Goal: Task Accomplishment & Management: Use online tool/utility

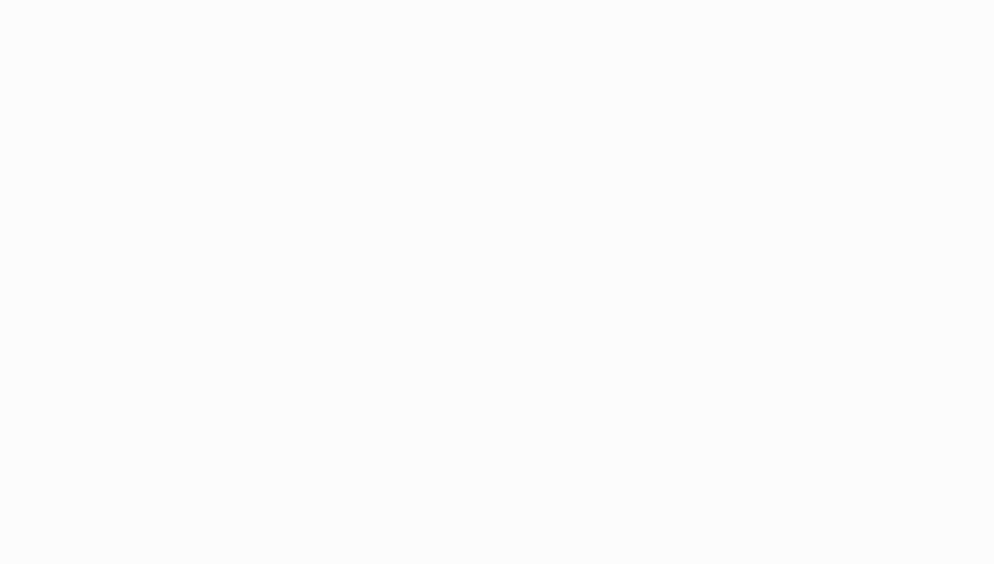
click at [343, 171] on body "Application Update Required We've recently updated our application and it looks…" at bounding box center [497, 282] width 994 height 564
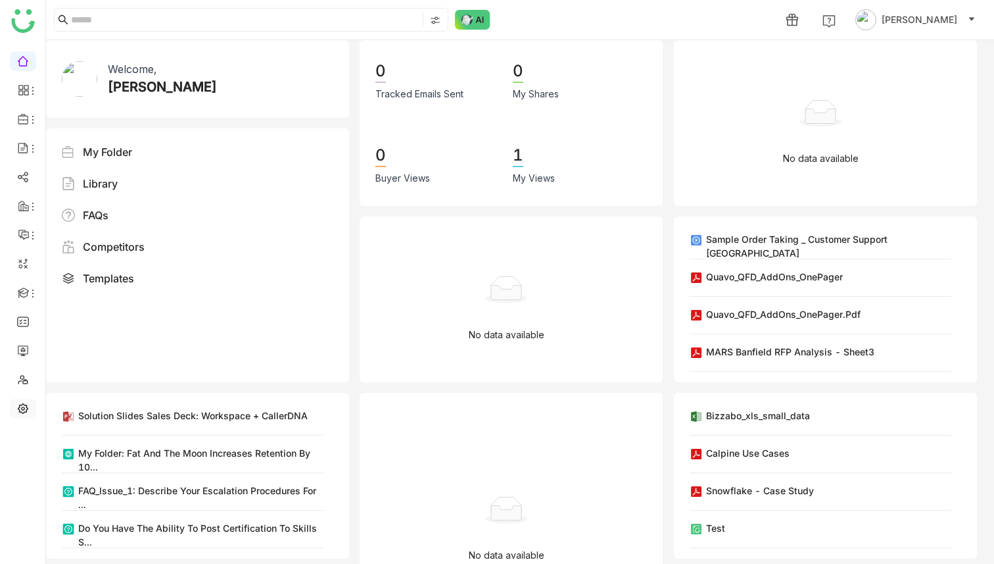
click at [25, 402] on link at bounding box center [23, 407] width 12 height 11
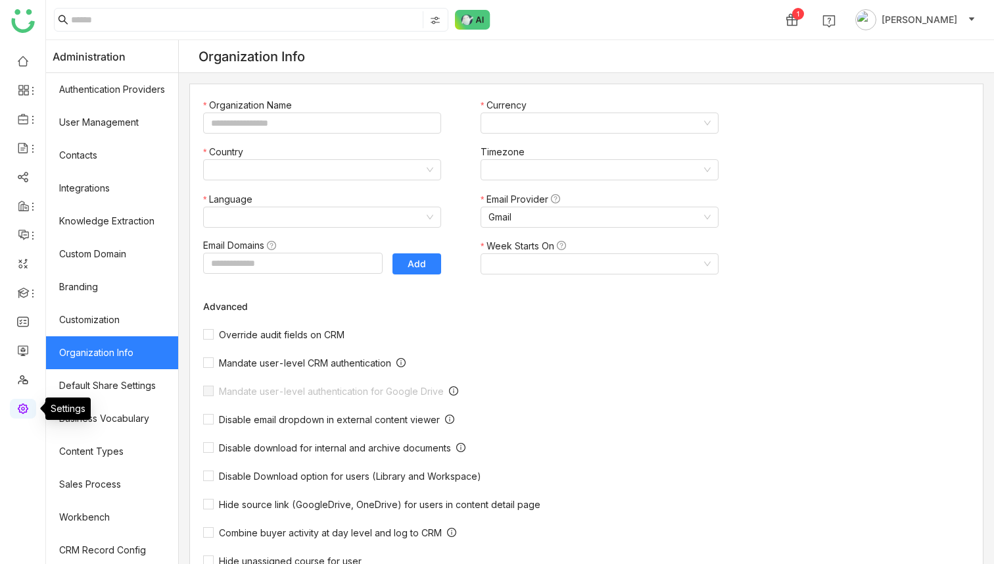
type input "*******"
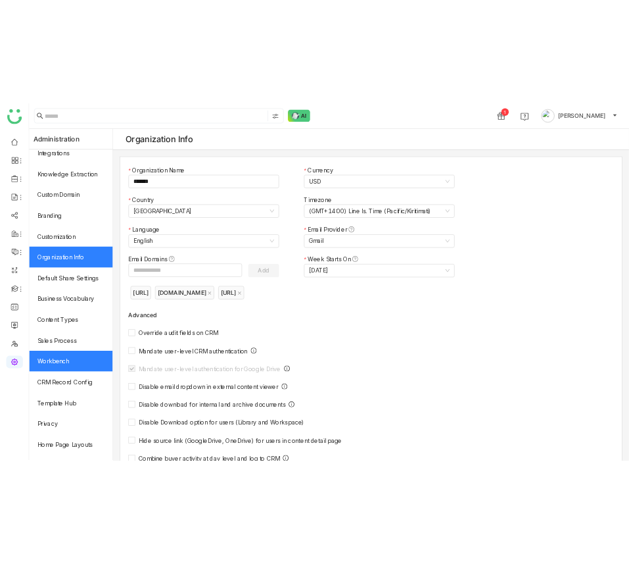
scroll to position [134, 0]
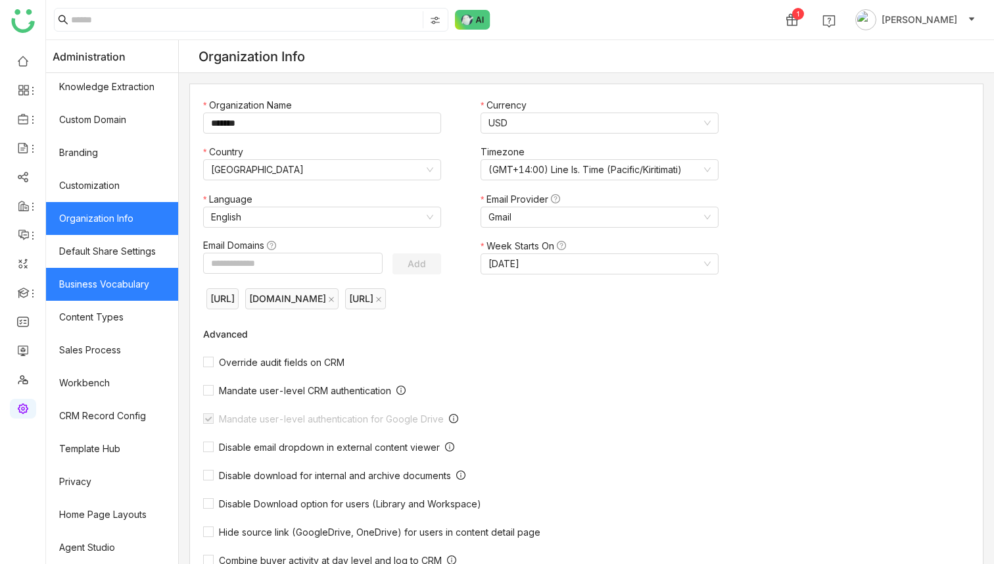
click at [137, 287] on link "Business Vocabulary" at bounding box center [112, 284] width 132 height 33
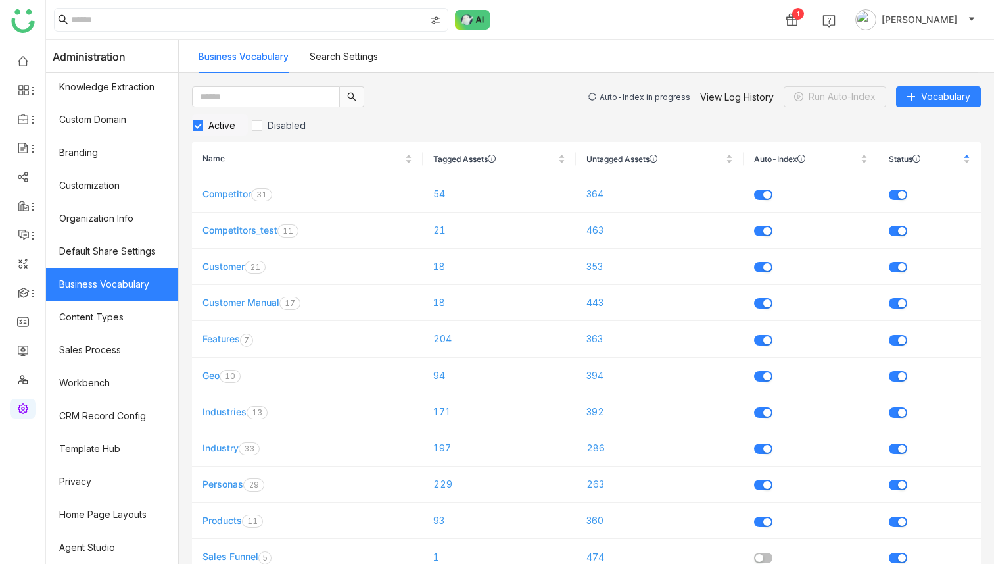
click at [635, 101] on div "Auto-Index in progress" at bounding box center [645, 97] width 91 height 10
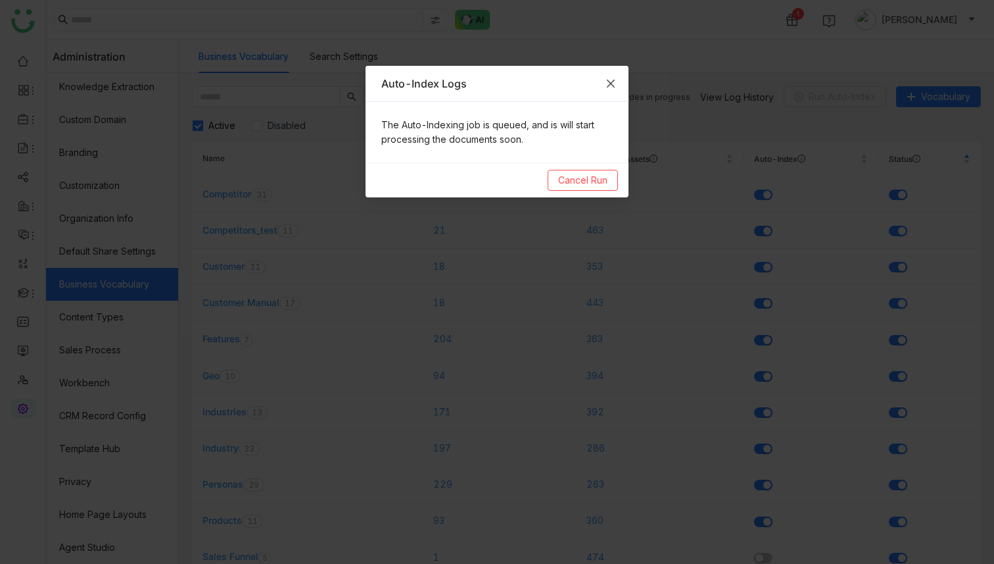
click at [627, 83] on span "Close" at bounding box center [611, 84] width 36 height 36
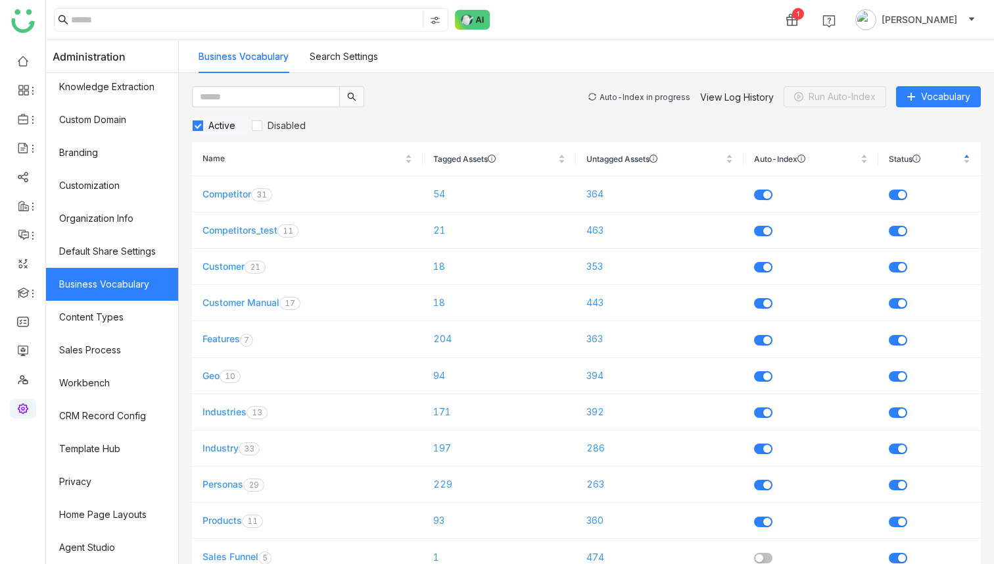
click at [635, 97] on div "Auto-Index in progress" at bounding box center [645, 97] width 91 height 10
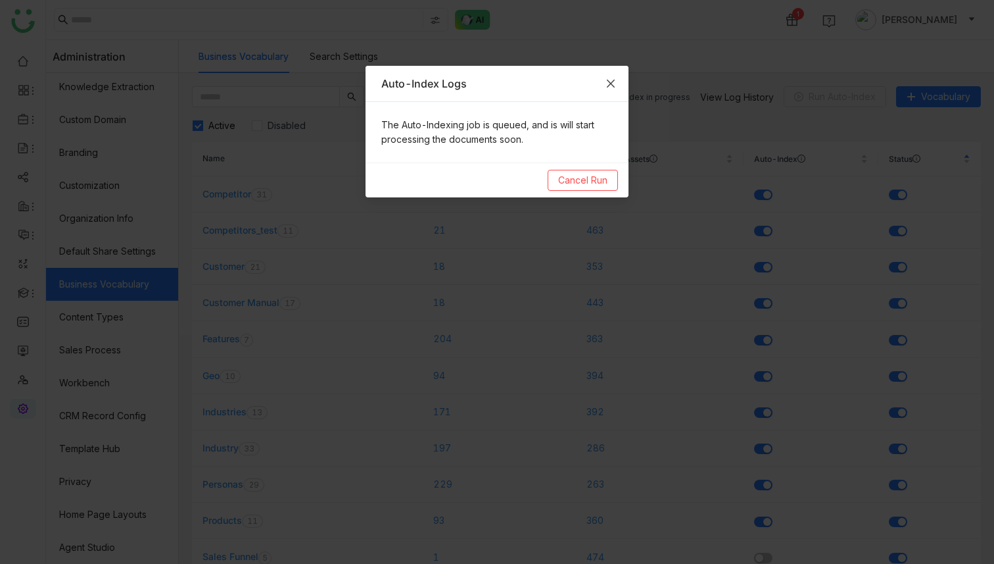
click at [621, 84] on span "Close" at bounding box center [611, 84] width 36 height 36
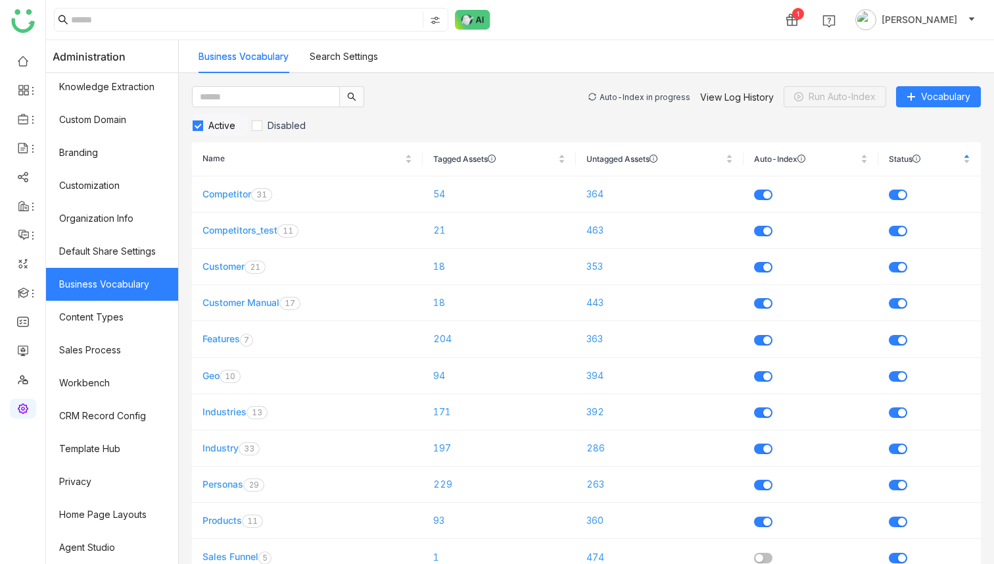
click at [635, 97] on div "Auto-Index in progress" at bounding box center [645, 97] width 91 height 10
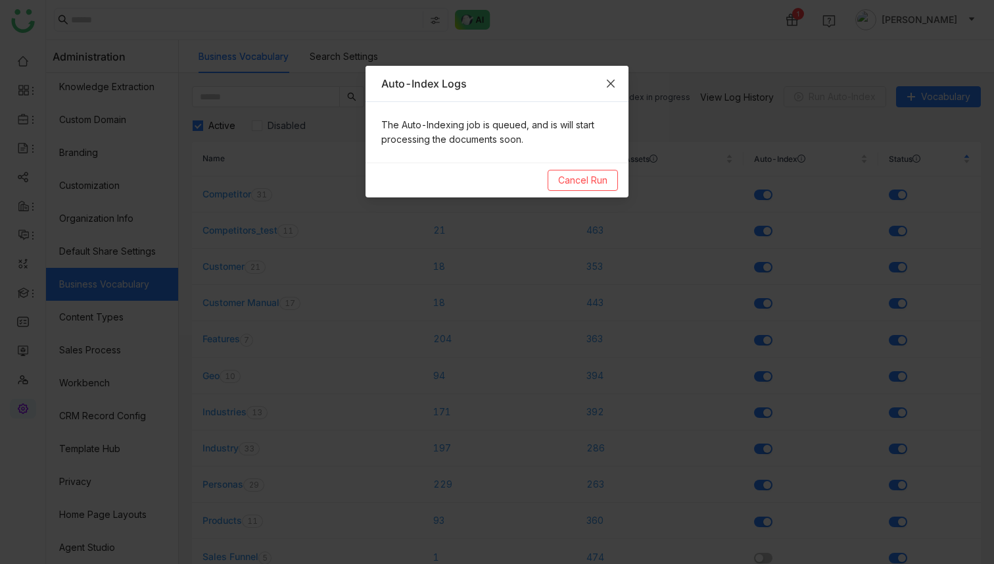
click at [616, 87] on icon "Close" at bounding box center [611, 83] width 11 height 11
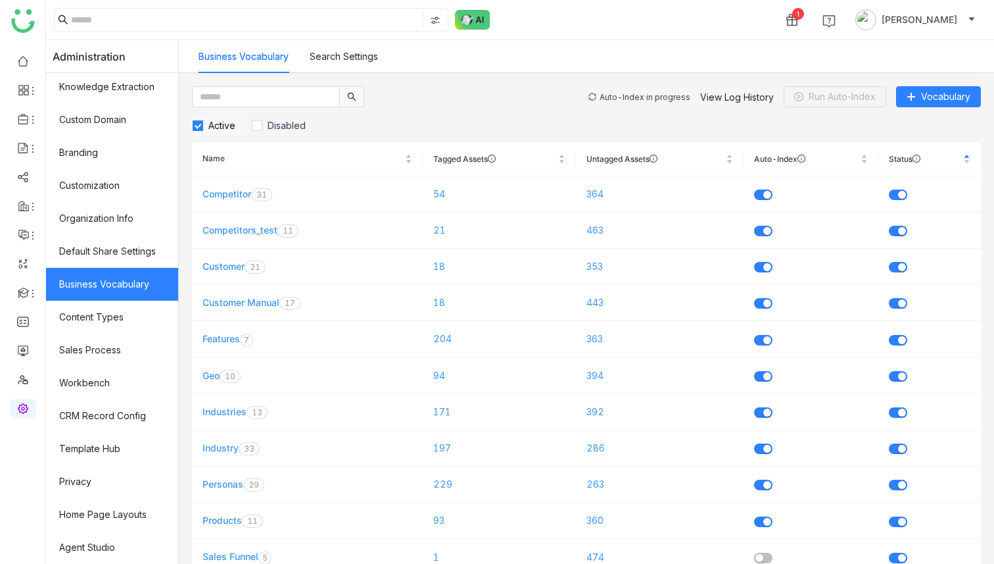
click at [629, 95] on div "Auto-Index in progress" at bounding box center [645, 97] width 91 height 10
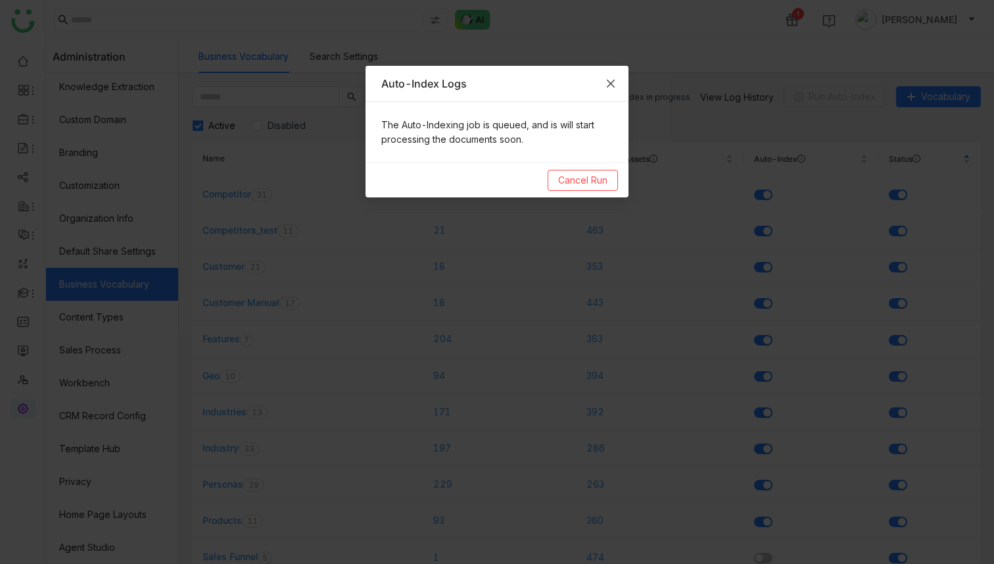
click at [612, 84] on icon "Close" at bounding box center [611, 83] width 11 height 11
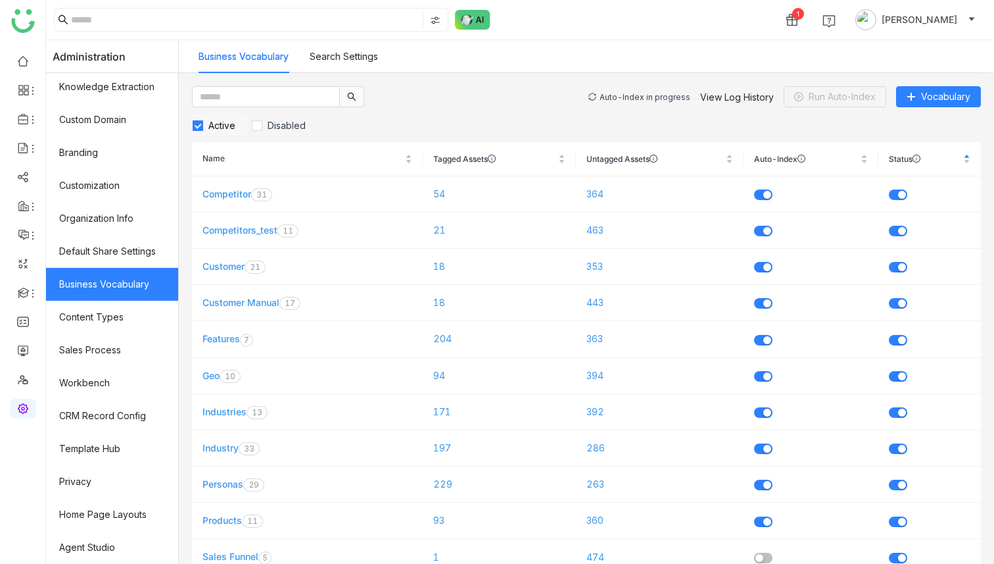
click at [622, 94] on div "Auto-Index in progress" at bounding box center [645, 97] width 91 height 10
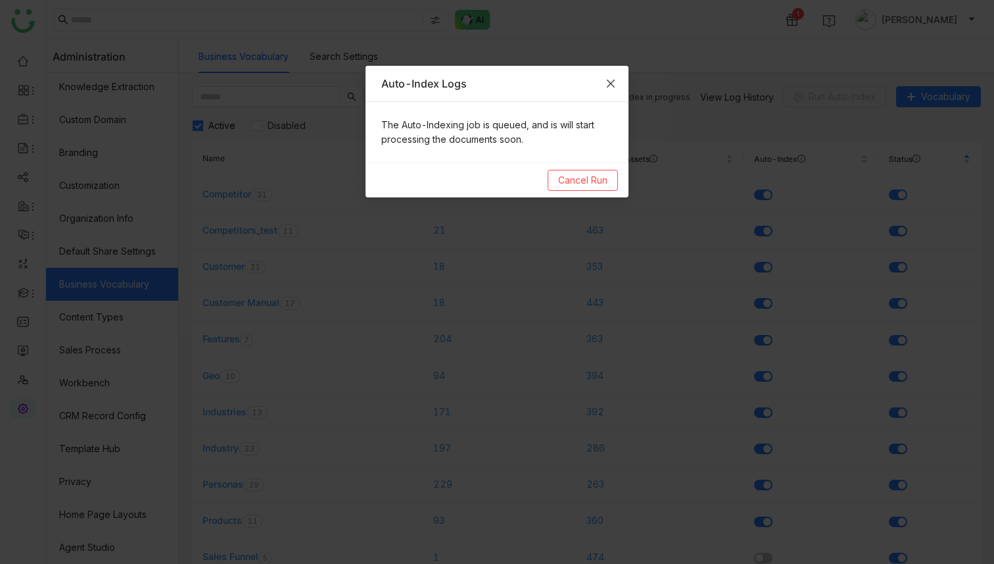
click at [608, 82] on icon "Close" at bounding box center [611, 83] width 11 height 11
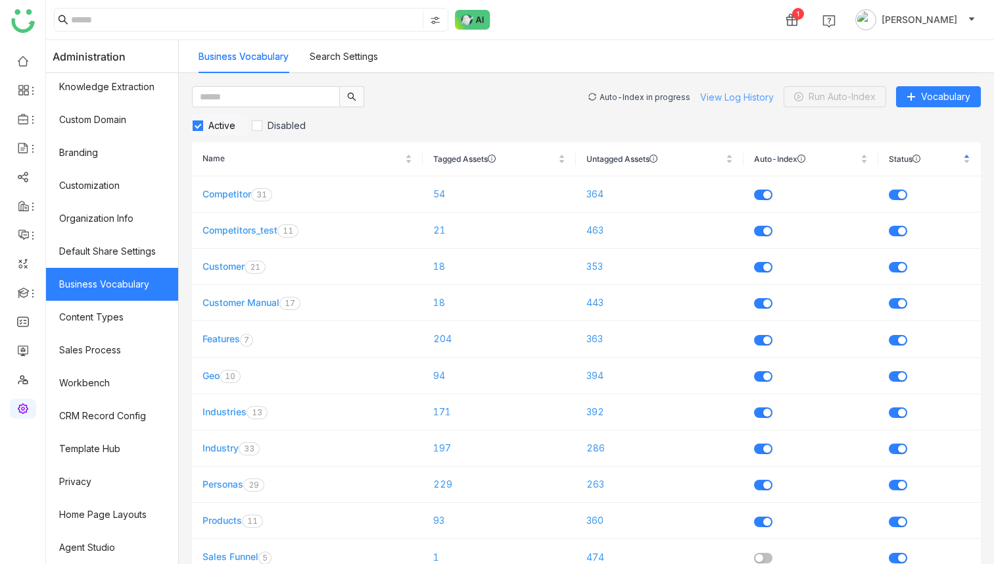
click at [733, 97] on link "View Log History" at bounding box center [737, 96] width 74 height 11
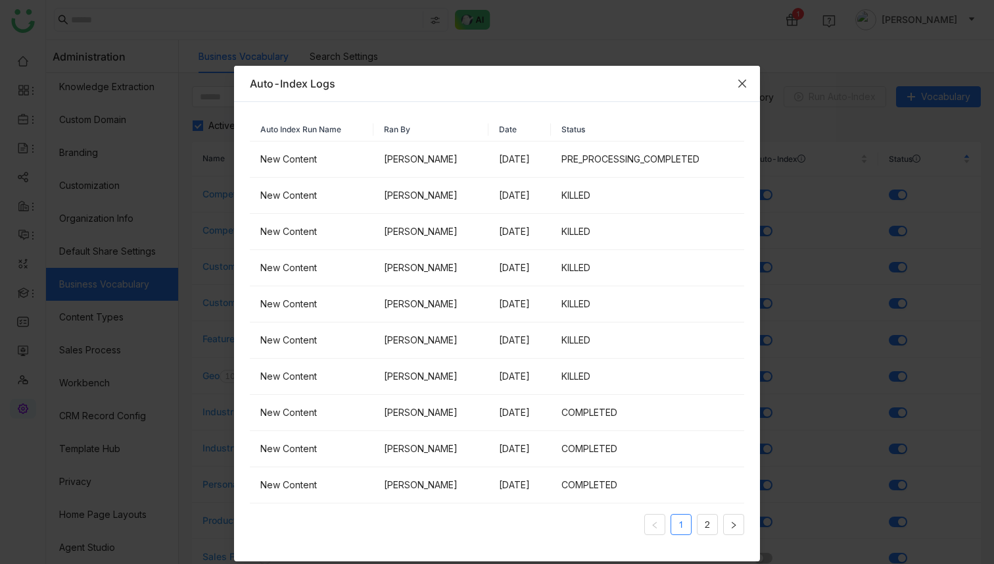
click at [746, 80] on icon "Close" at bounding box center [742, 83] width 11 height 11
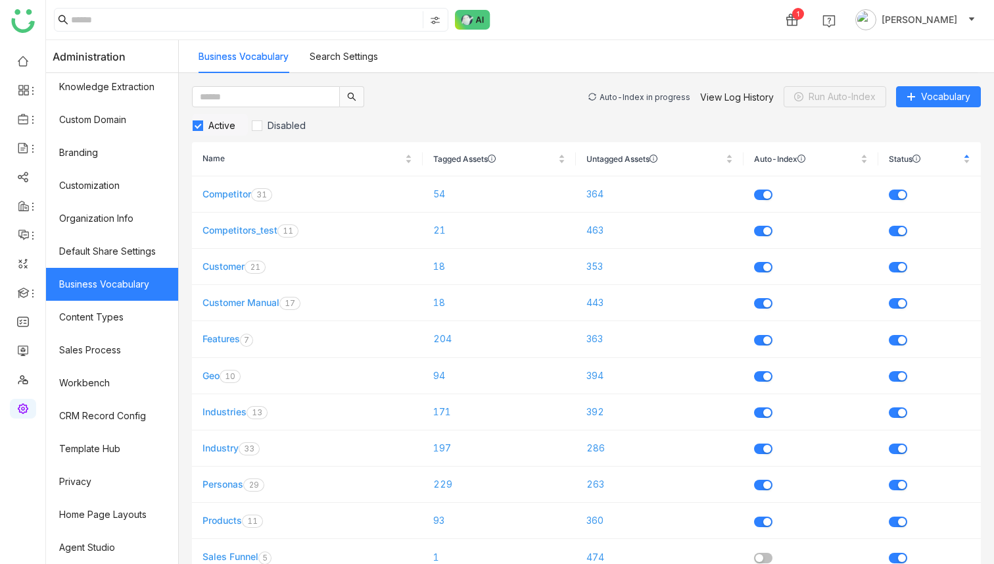
click at [639, 97] on div "Auto-Index in progress" at bounding box center [645, 97] width 91 height 10
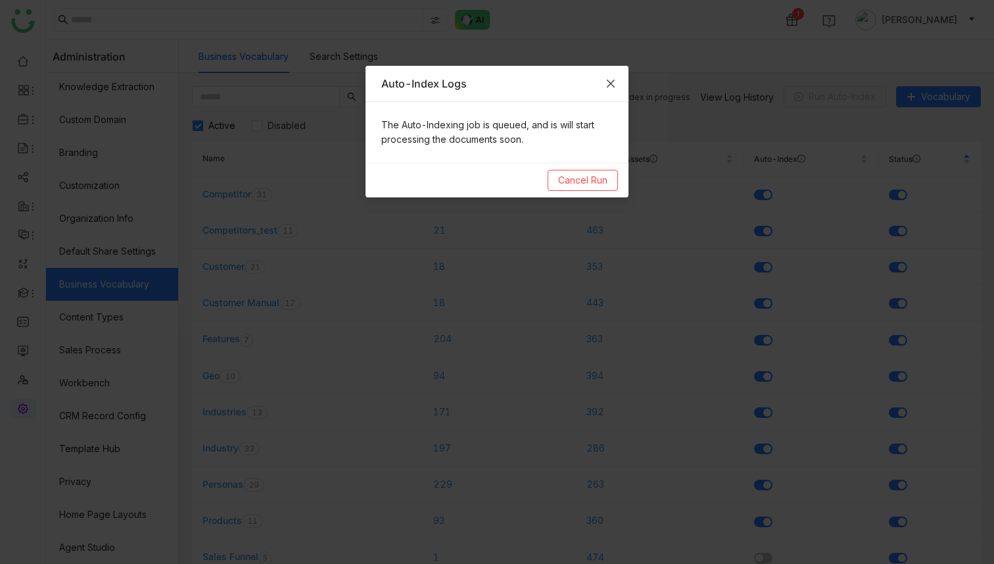
click at [615, 78] on icon "Close" at bounding box center [611, 83] width 11 height 11
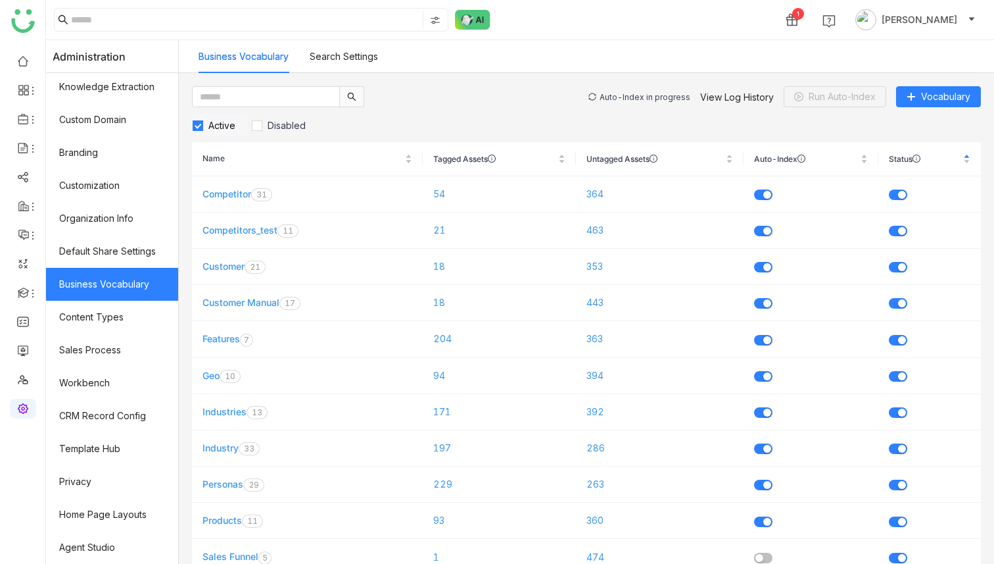
click at [638, 99] on div "Auto-Index in progress" at bounding box center [645, 97] width 91 height 10
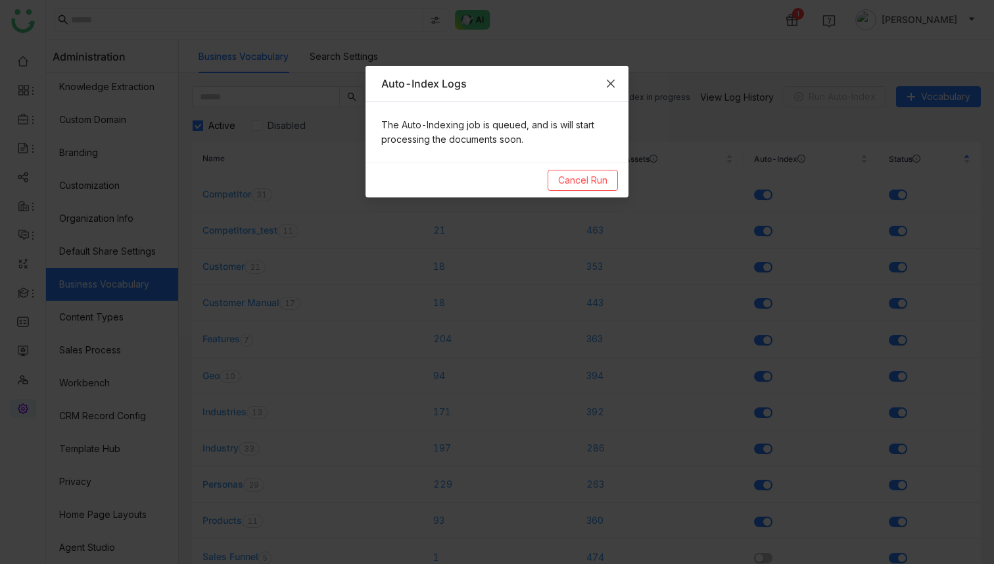
click at [614, 82] on icon "Close" at bounding box center [611, 83] width 11 height 11
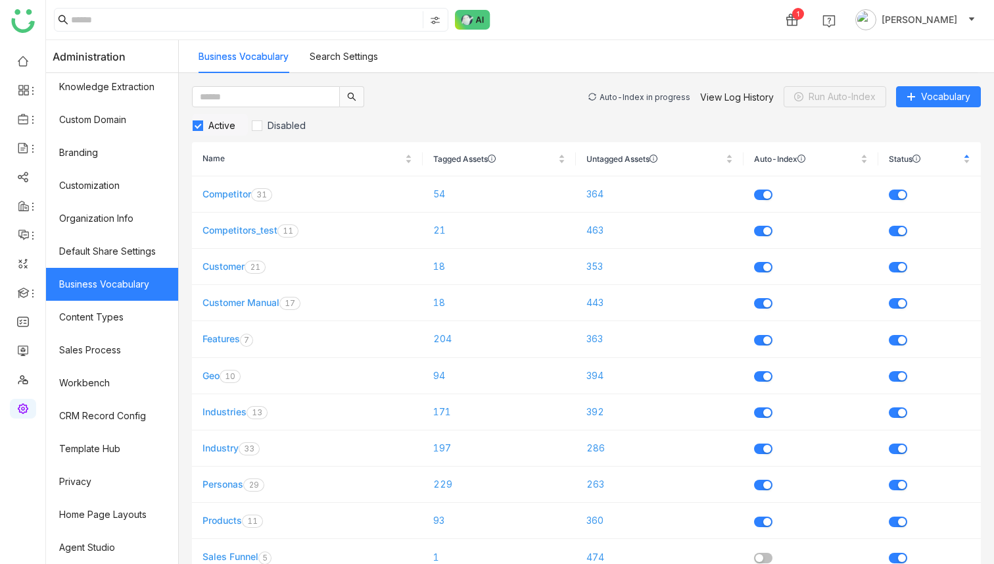
click at [626, 95] on div "Auto-Index in progress" at bounding box center [645, 97] width 91 height 10
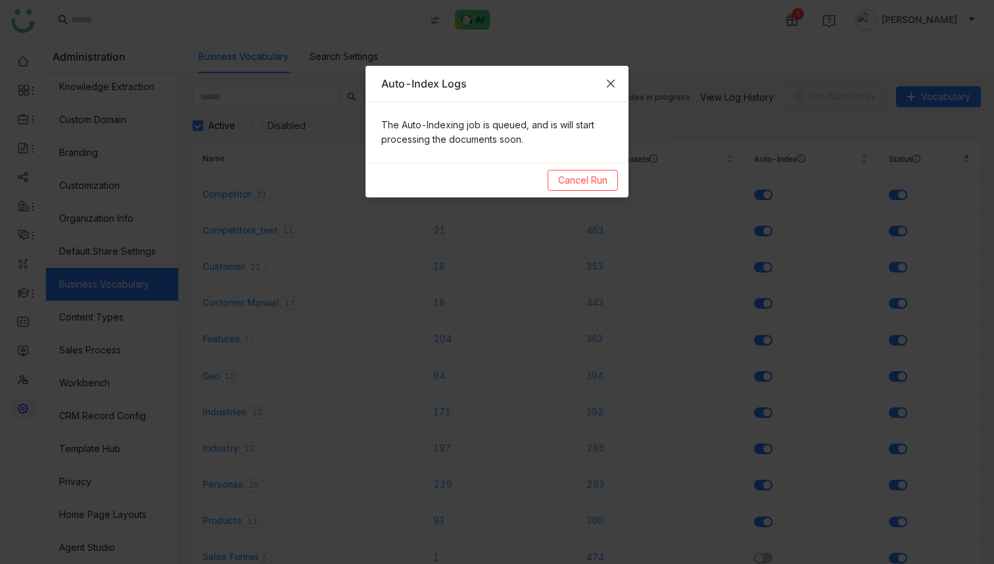
click at [612, 84] on icon "Close" at bounding box center [611, 83] width 11 height 11
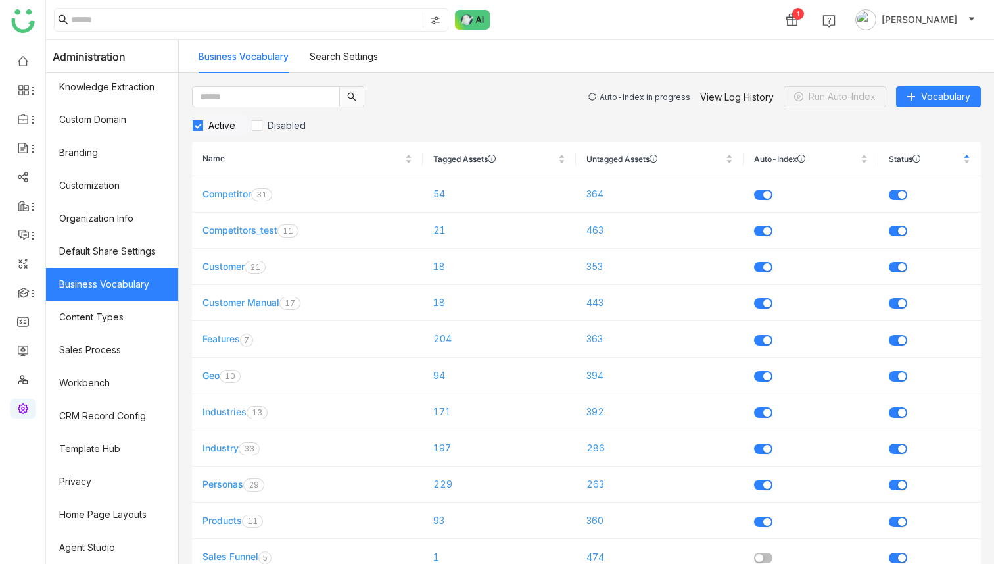
click at [620, 94] on div "Auto-Index in progress" at bounding box center [645, 97] width 91 height 10
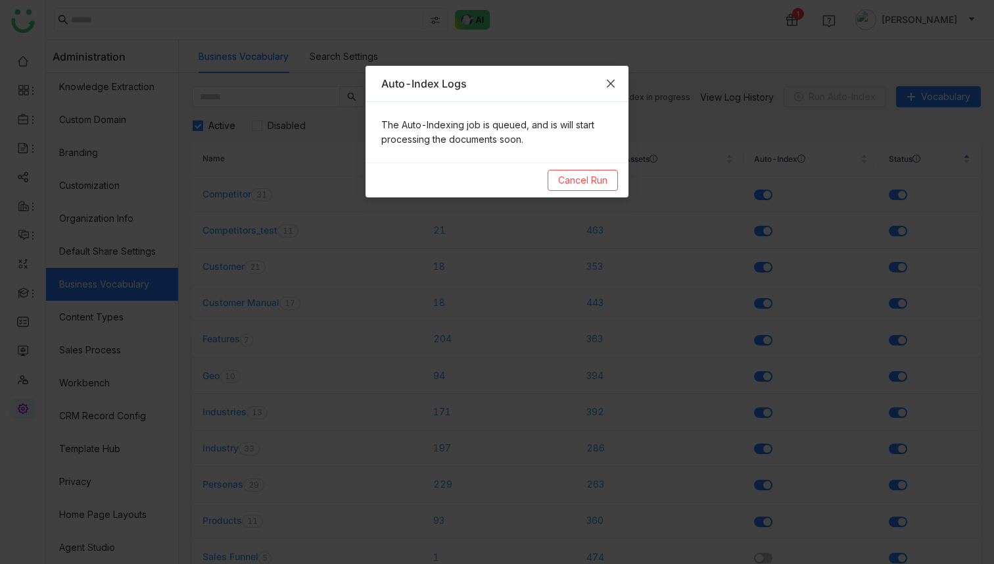
click at [614, 83] on icon "Close" at bounding box center [611, 83] width 11 height 11
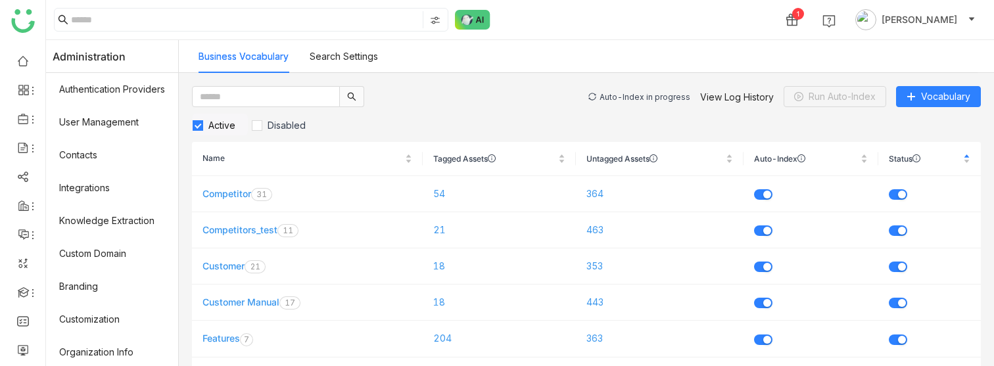
click at [658, 94] on div "Auto-Index in progress" at bounding box center [645, 97] width 91 height 10
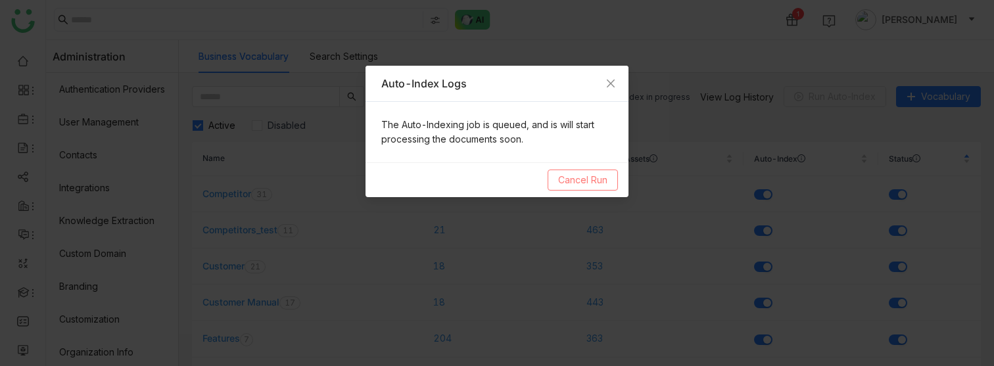
click at [582, 179] on span "Cancel Run" at bounding box center [582, 180] width 49 height 14
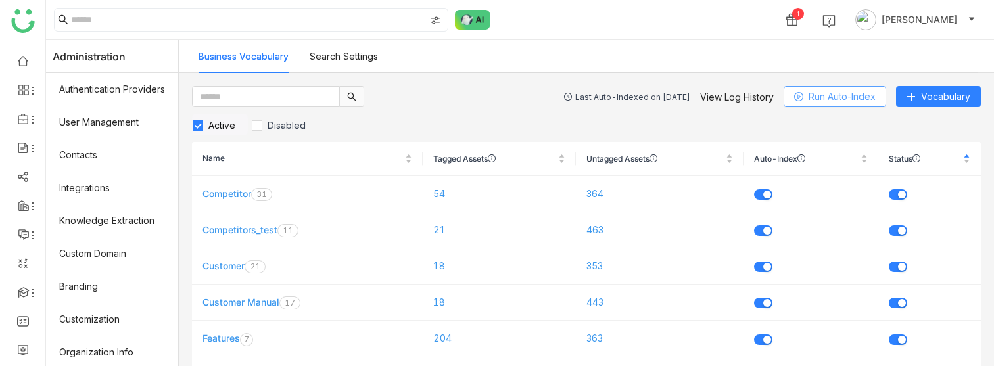
click at [822, 94] on span "Run Auto-Index" at bounding box center [842, 96] width 67 height 14
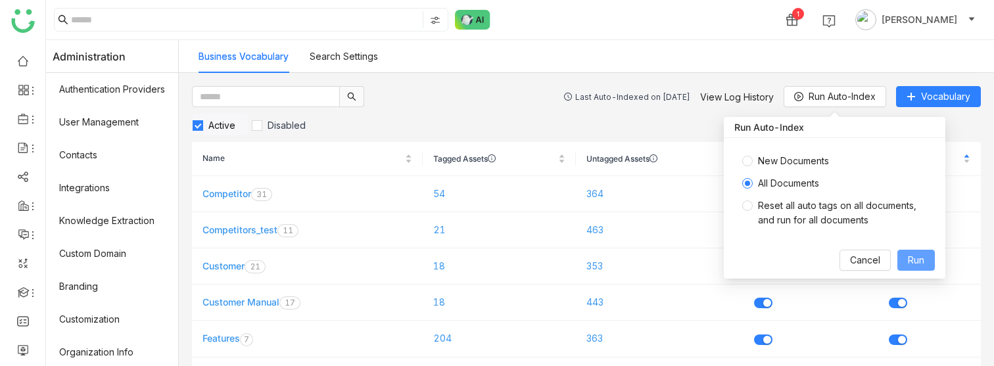
click at [912, 257] on span "Run" at bounding box center [916, 260] width 16 height 14
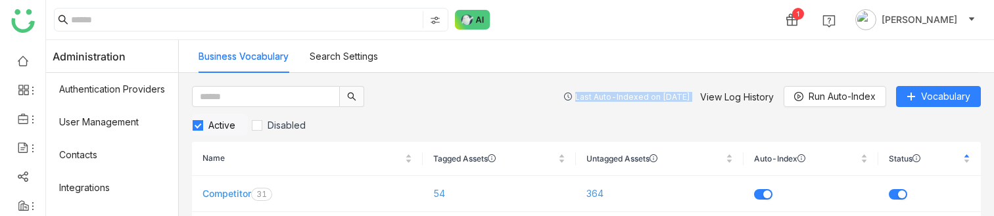
drag, startPoint x: 551, startPoint y: 97, endPoint x: 732, endPoint y: 89, distance: 181.1
click at [732, 89] on div "Last Auto-Indexed on Aug 12, 2025 View Log History Run Auto-Index Vocabulary" at bounding box center [772, 96] width 417 height 21
click at [691, 103] on div "Last Auto-Indexed on Aug 12, 2025 View Log History Run Auto-Index Vocabulary" at bounding box center [772, 96] width 417 height 21
click at [741, 91] on link "View Log History" at bounding box center [737, 96] width 74 height 11
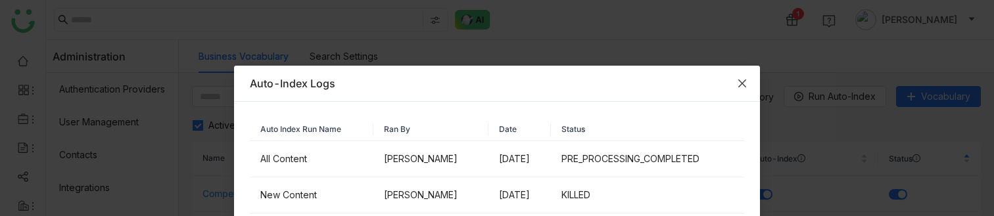
click at [744, 78] on icon "Close" at bounding box center [742, 83] width 11 height 11
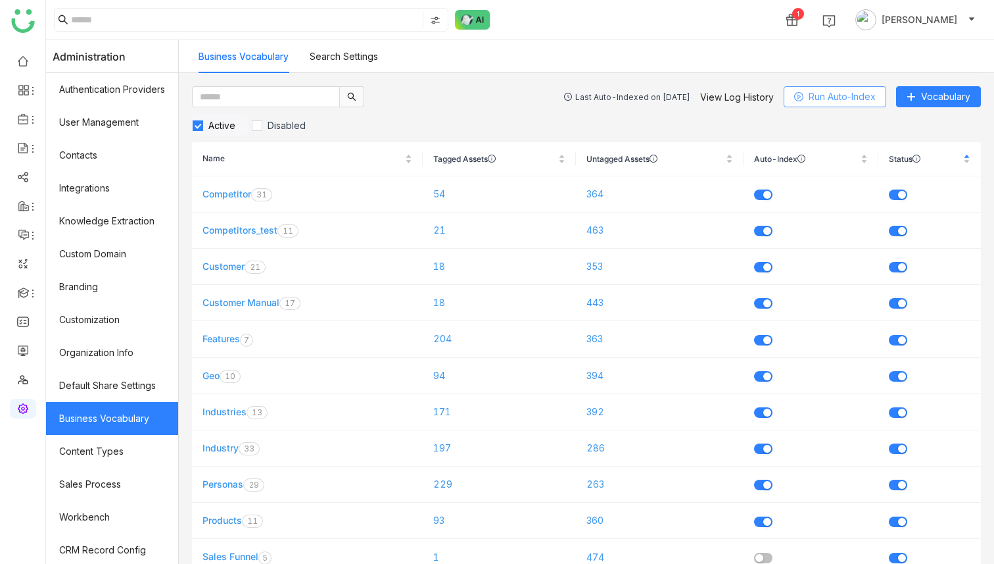
click at [825, 93] on span "Run Auto-Index" at bounding box center [842, 96] width 67 height 14
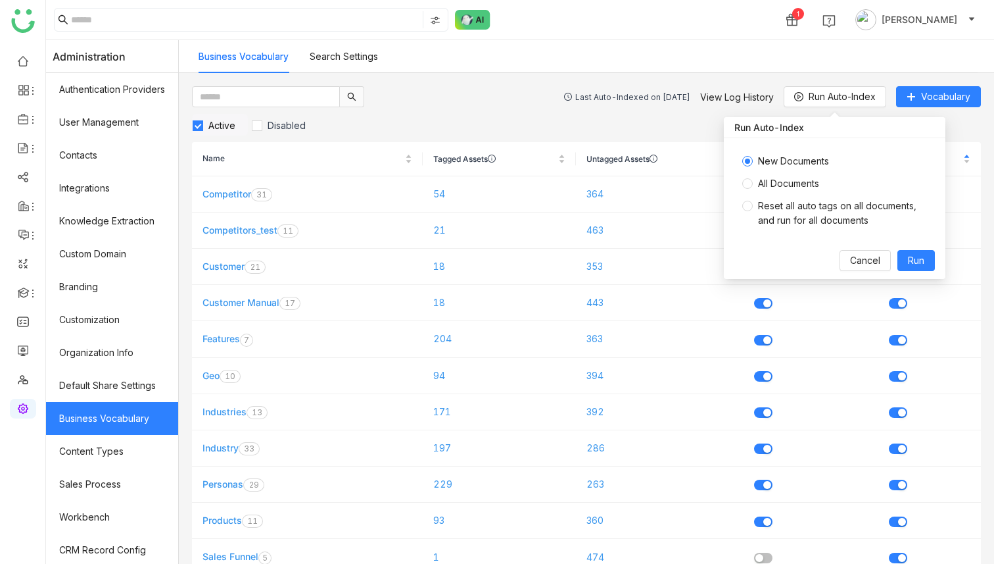
click at [874, 68] on div "Business Vocabulary Search Settings" at bounding box center [588, 56] width 779 height 33
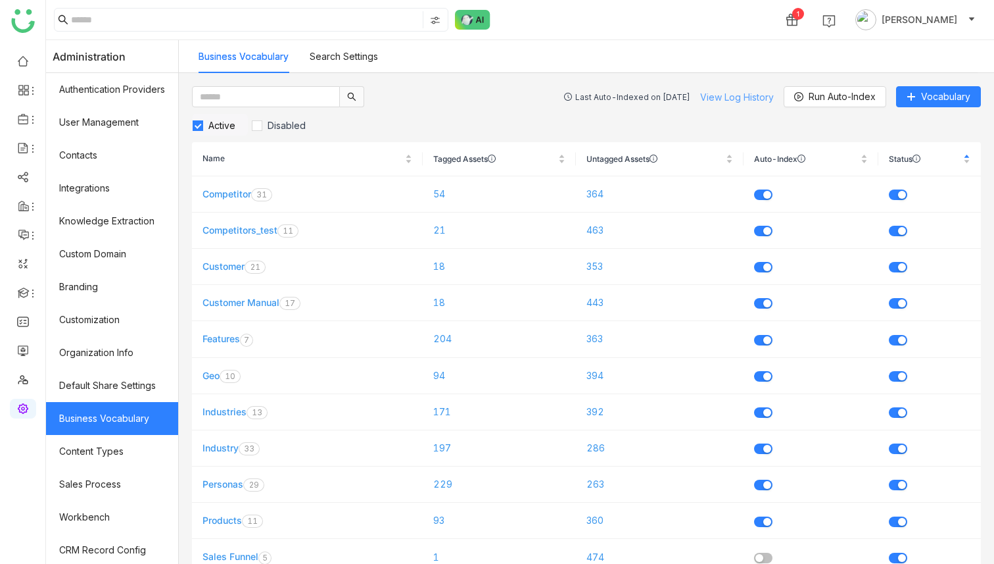
click at [756, 96] on link "View Log History" at bounding box center [737, 96] width 74 height 11
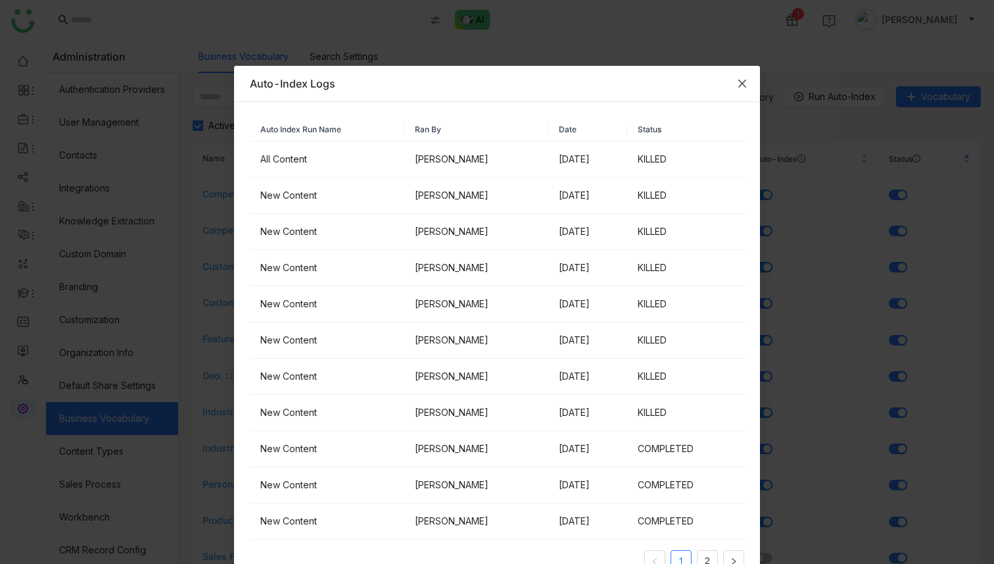
click at [748, 83] on span "Close" at bounding box center [743, 84] width 36 height 36
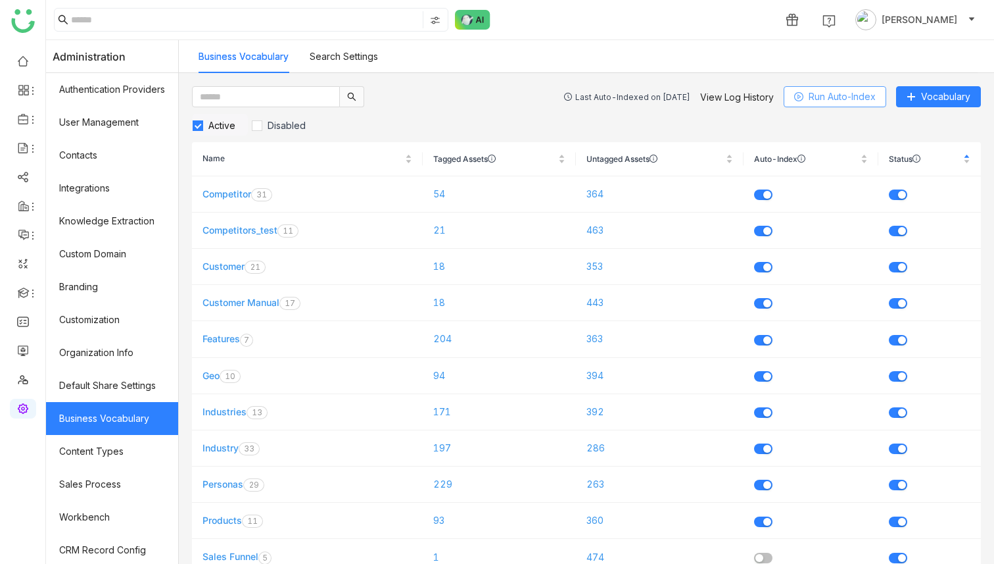
click at [815, 93] on span "Run Auto-Index" at bounding box center [842, 96] width 67 height 14
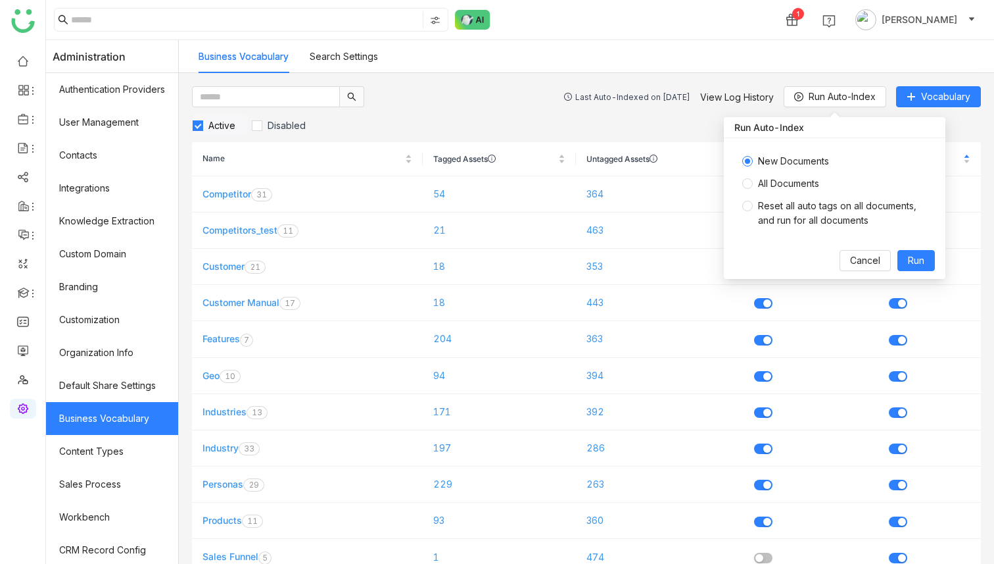
click at [756, 183] on span "All Documents" at bounding box center [789, 183] width 72 height 14
click at [911, 256] on span "Run" at bounding box center [916, 260] width 16 height 14
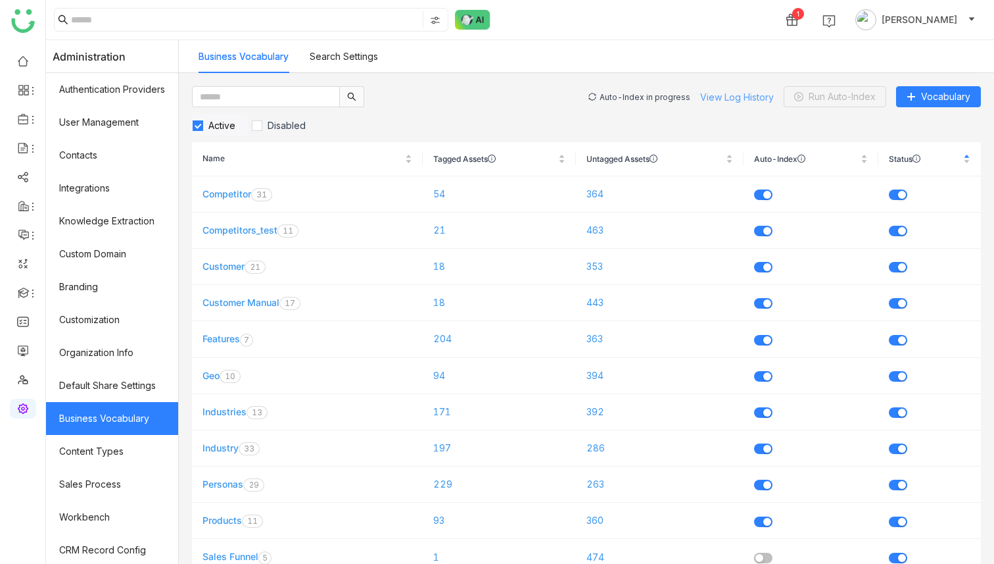
click at [735, 94] on link "View Log History" at bounding box center [737, 96] width 74 height 11
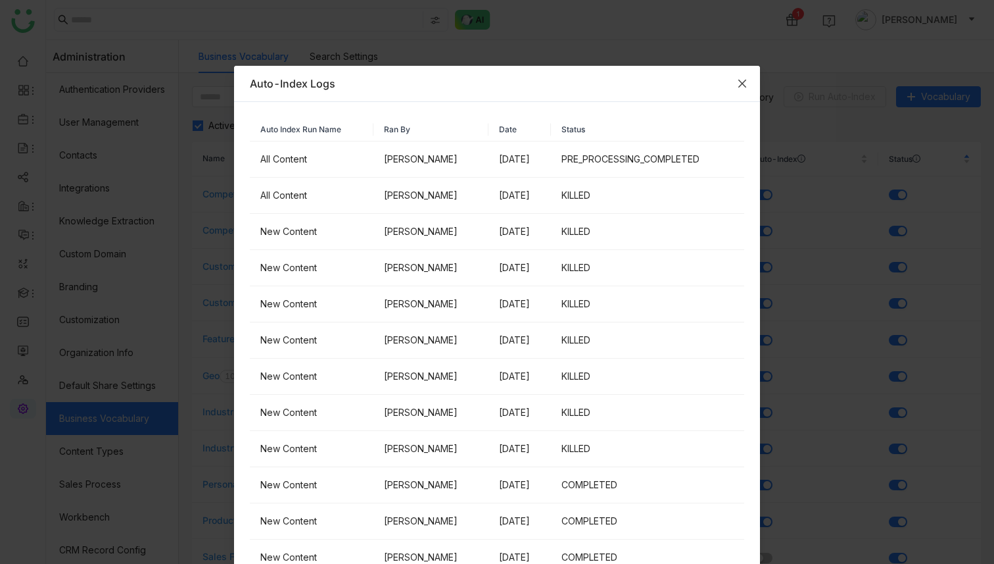
click at [738, 87] on icon "Close" at bounding box center [742, 83] width 11 height 11
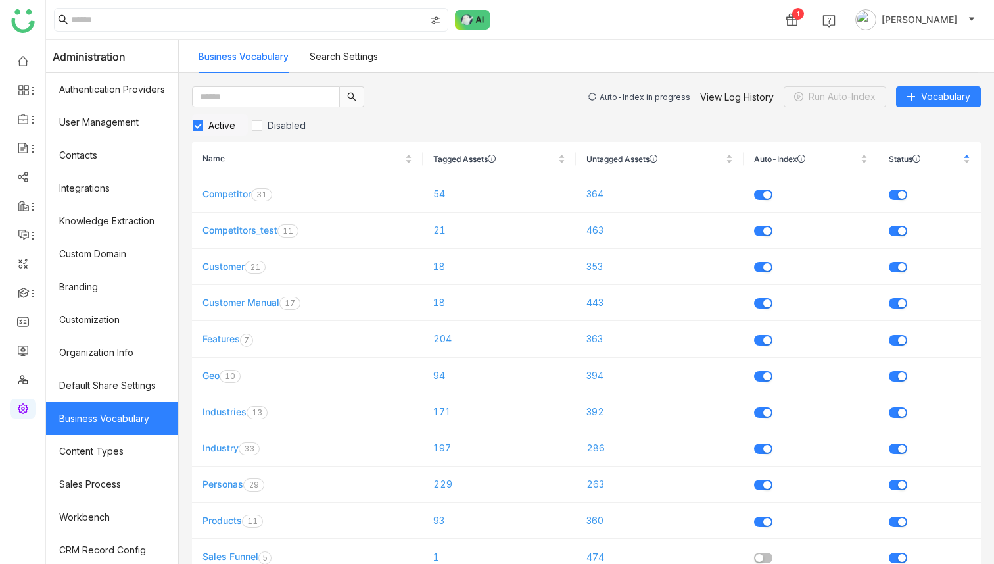
click at [660, 99] on div "Auto-Index in progress" at bounding box center [645, 97] width 91 height 10
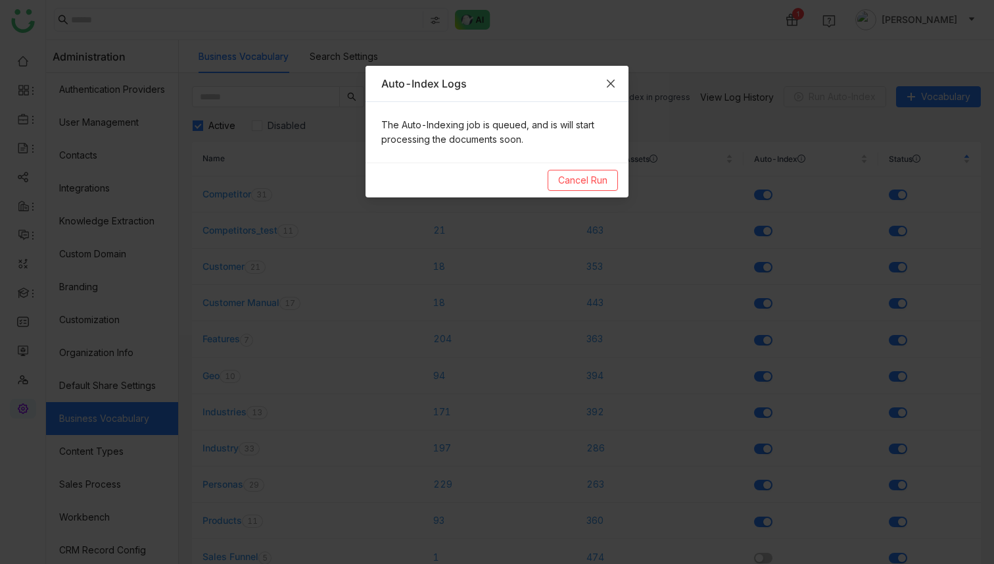
click at [619, 82] on span "Close" at bounding box center [611, 84] width 36 height 36
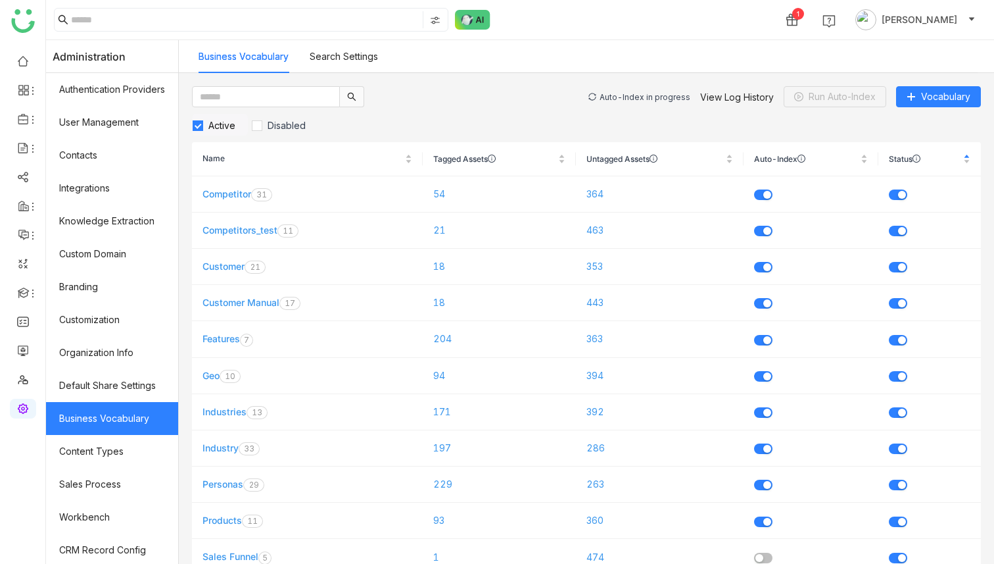
click at [629, 88] on div "Auto-Index in progress View Log History Run Auto-Index Vocabulary" at bounding box center [785, 96] width 393 height 21
click at [629, 93] on div "Auto-Index in progress" at bounding box center [645, 97] width 91 height 10
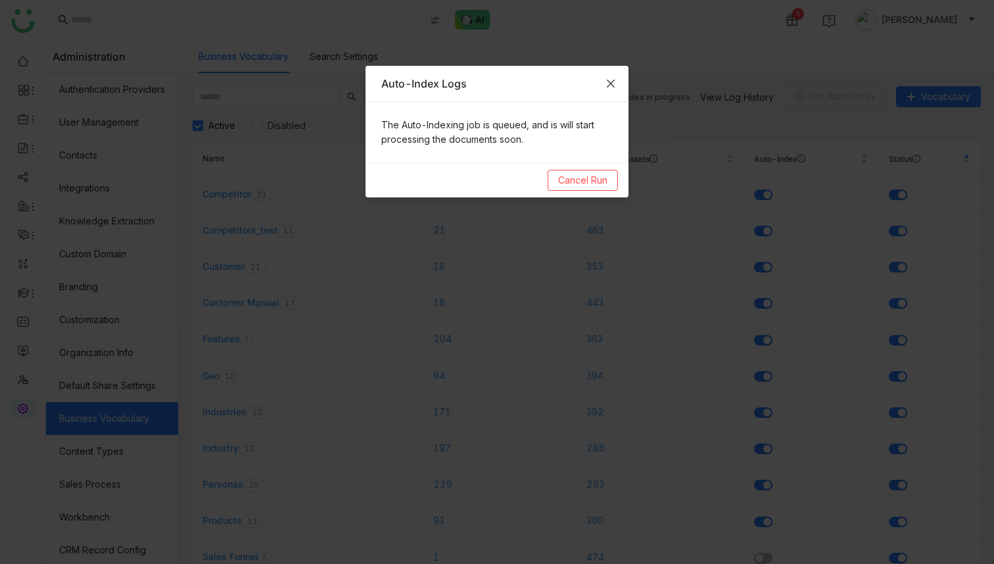
click at [620, 84] on span "Close" at bounding box center [611, 84] width 36 height 36
